Goal: Task Accomplishment & Management: Use online tool/utility

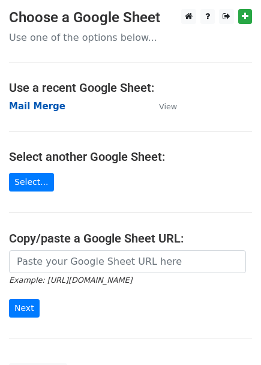
click at [30, 106] on strong "Mail Merge" at bounding box center [37, 106] width 56 height 11
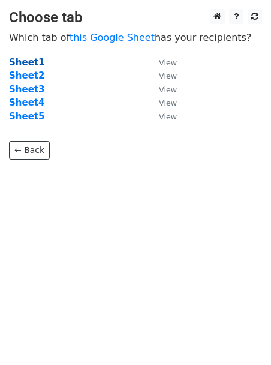
click at [28, 64] on strong "Sheet1" at bounding box center [26, 62] width 35 height 11
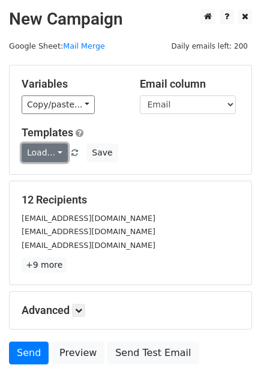
click at [40, 153] on link "Load..." at bounding box center [45, 153] width 46 height 19
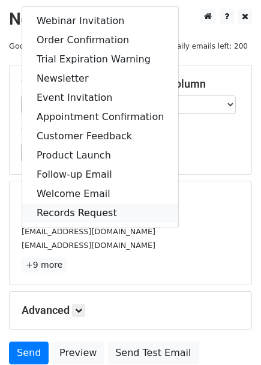
click at [85, 209] on link "Records Request" at bounding box center [100, 213] width 156 height 19
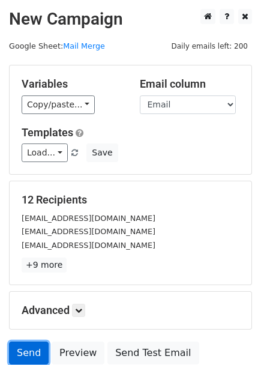
click at [21, 353] on link "Send" at bounding box center [29, 353] width 40 height 23
